Goal: Use online tool/utility

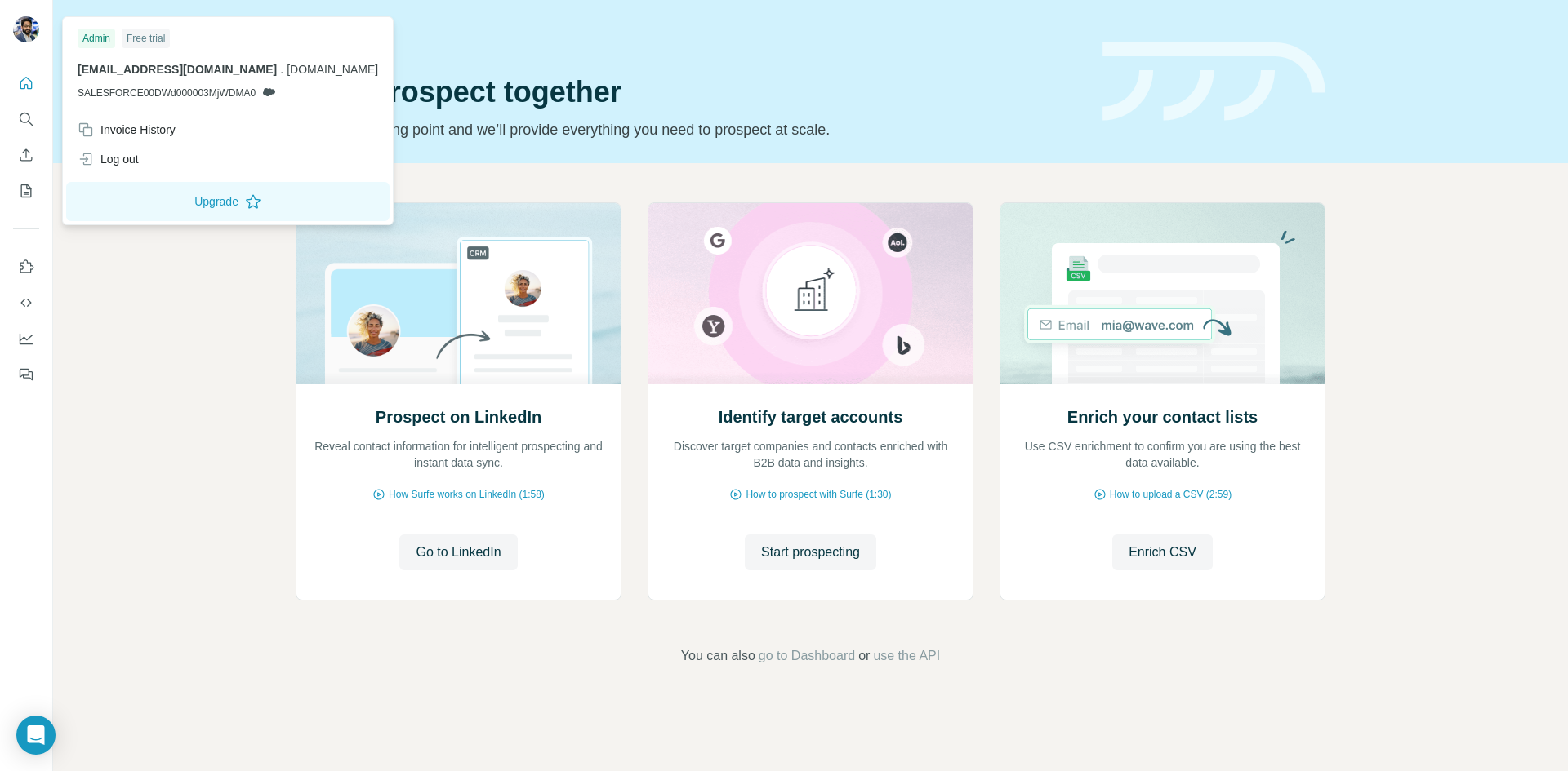
click at [26, 46] on div at bounding box center [28, 32] width 47 height 54
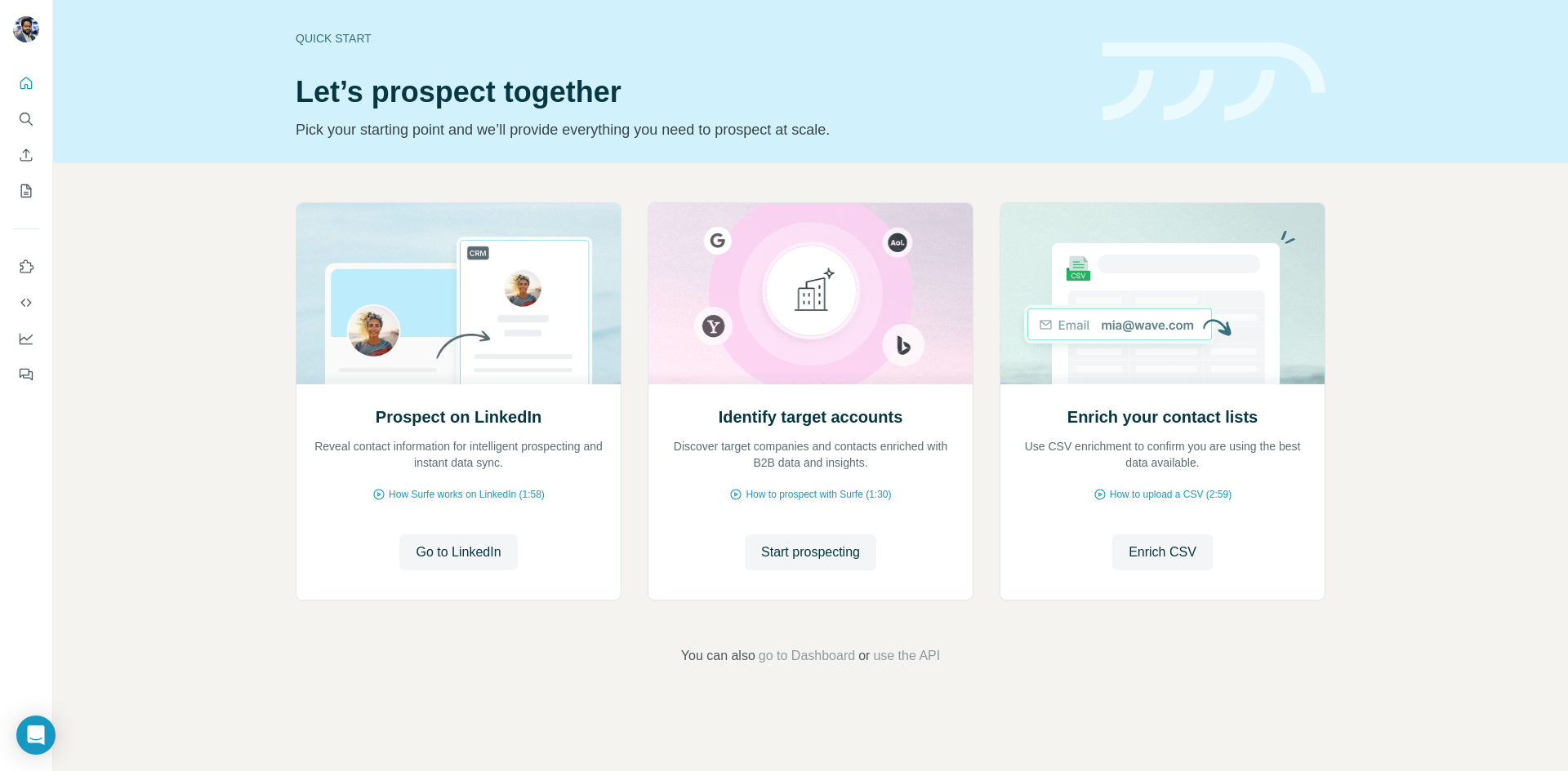
click at [26, 46] on div at bounding box center [28, 32] width 47 height 54
click at [28, 34] on img at bounding box center [26, 28] width 26 height 26
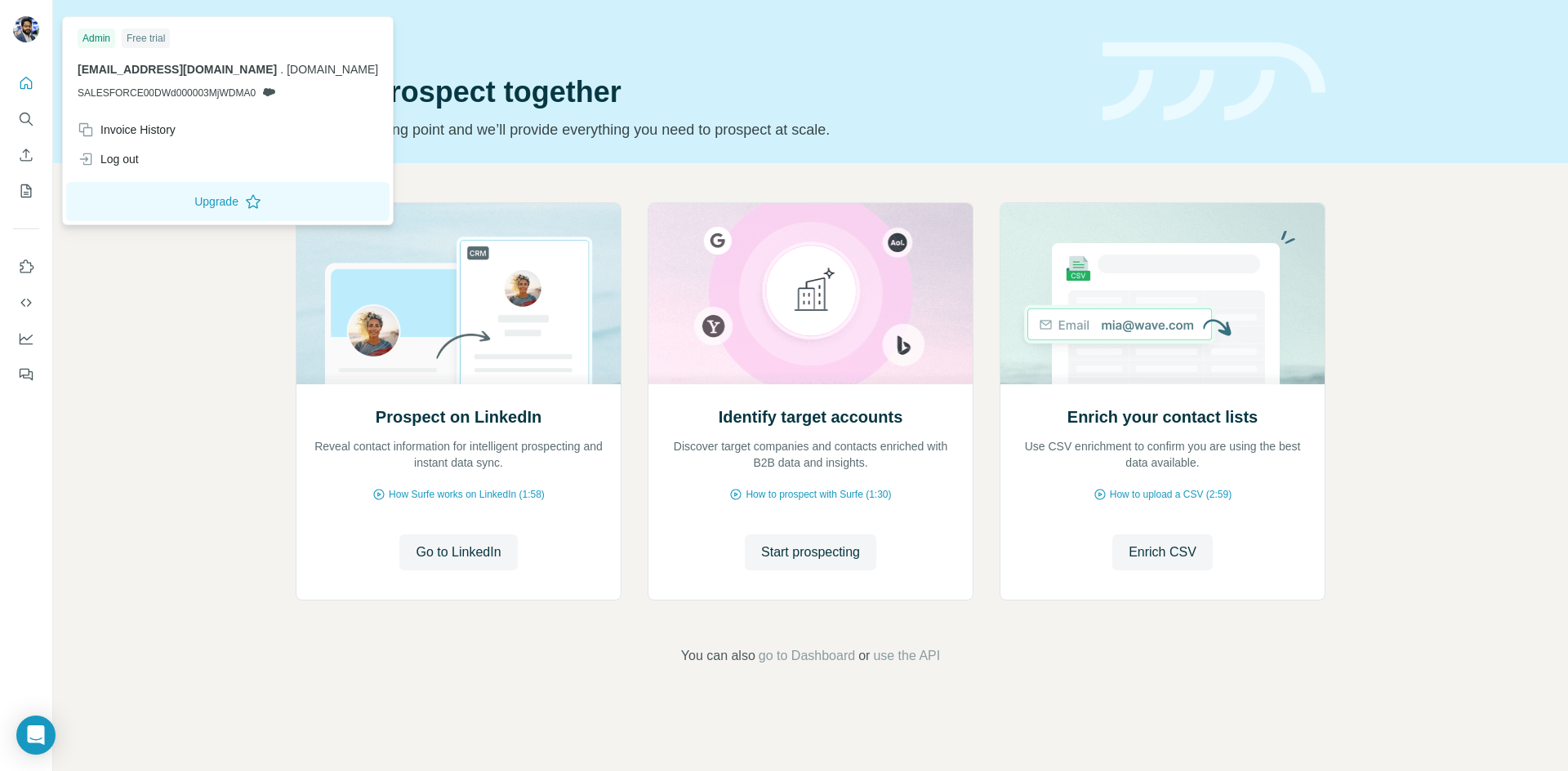
click at [172, 335] on div "Prospect on LinkedIn Reveal contact information for intelligent prospecting and…" at bounding box center [810, 434] width 1515 height 542
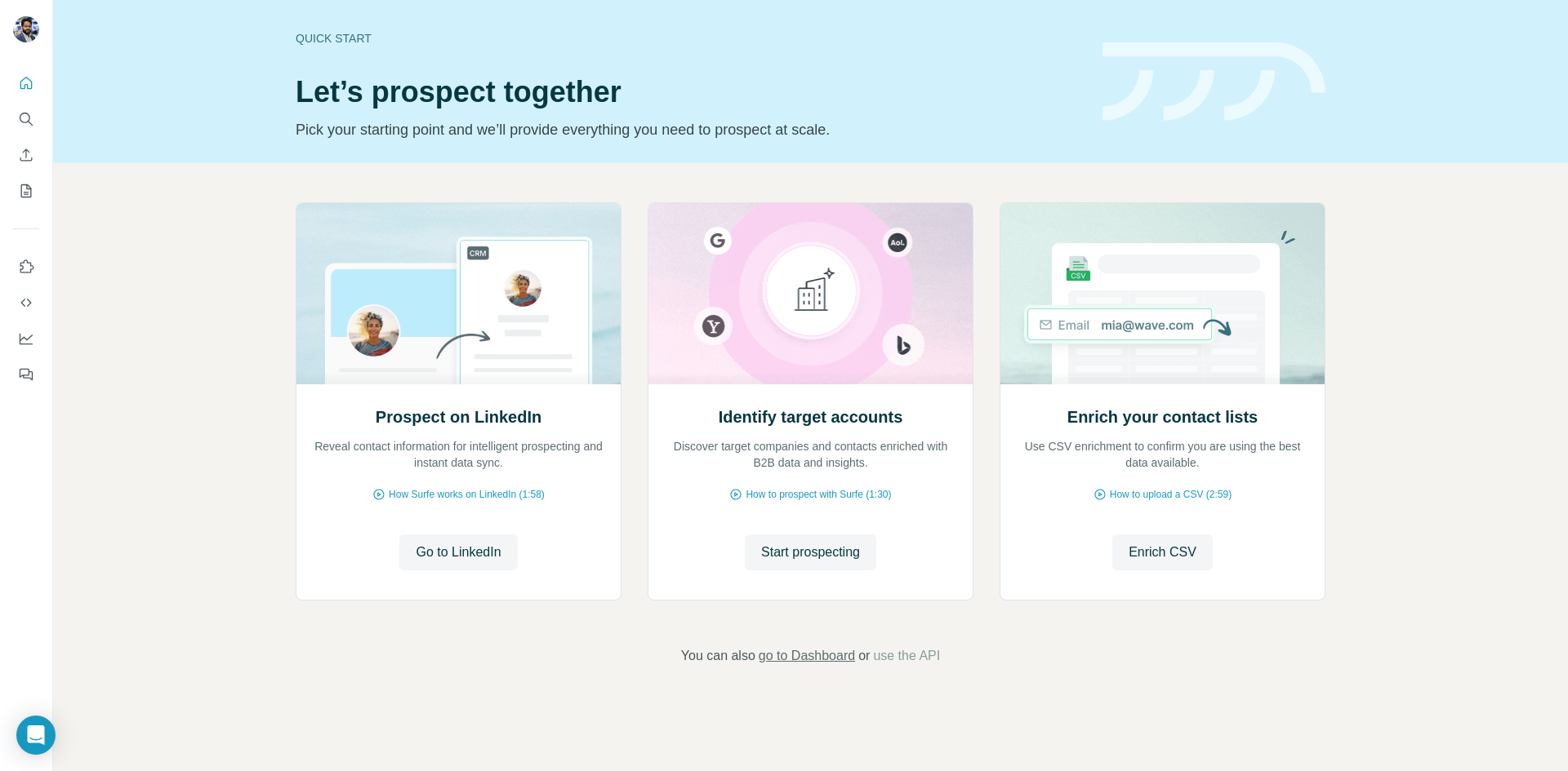
click at [827, 653] on span "go to Dashboard" at bounding box center [807, 656] width 96 height 20
